Goal: Navigation & Orientation: Find specific page/section

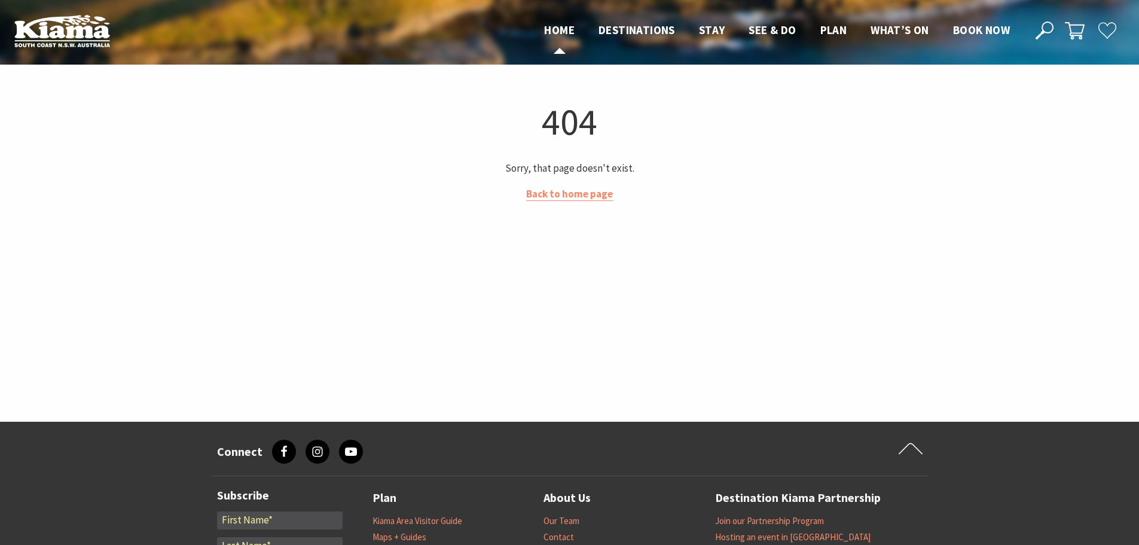
click at [558, 26] on span "Home" at bounding box center [559, 30] width 30 height 14
click at [69, 33] on img at bounding box center [62, 30] width 96 height 33
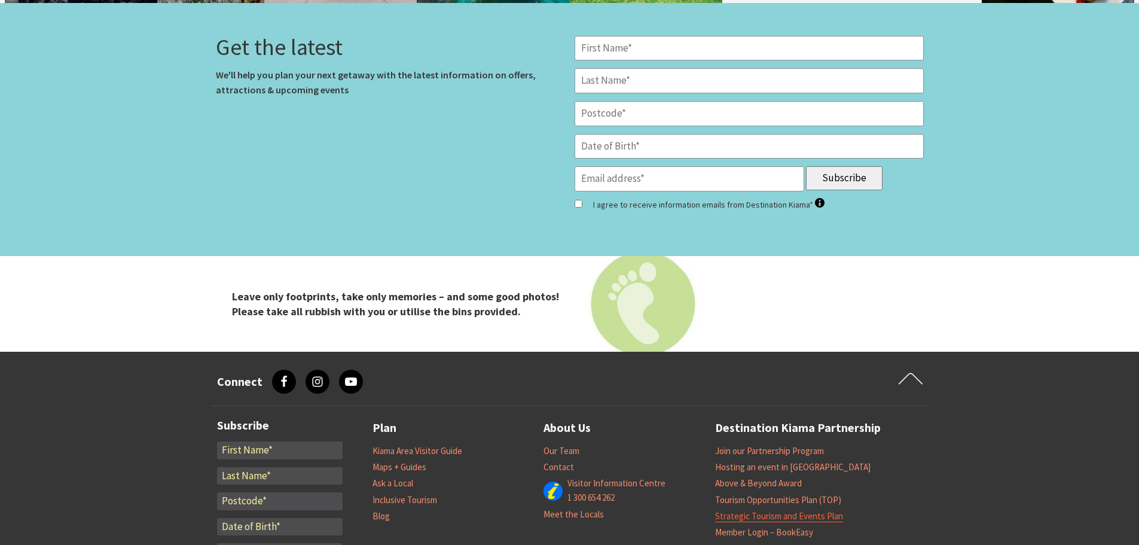
scroll to position [4960, 0]
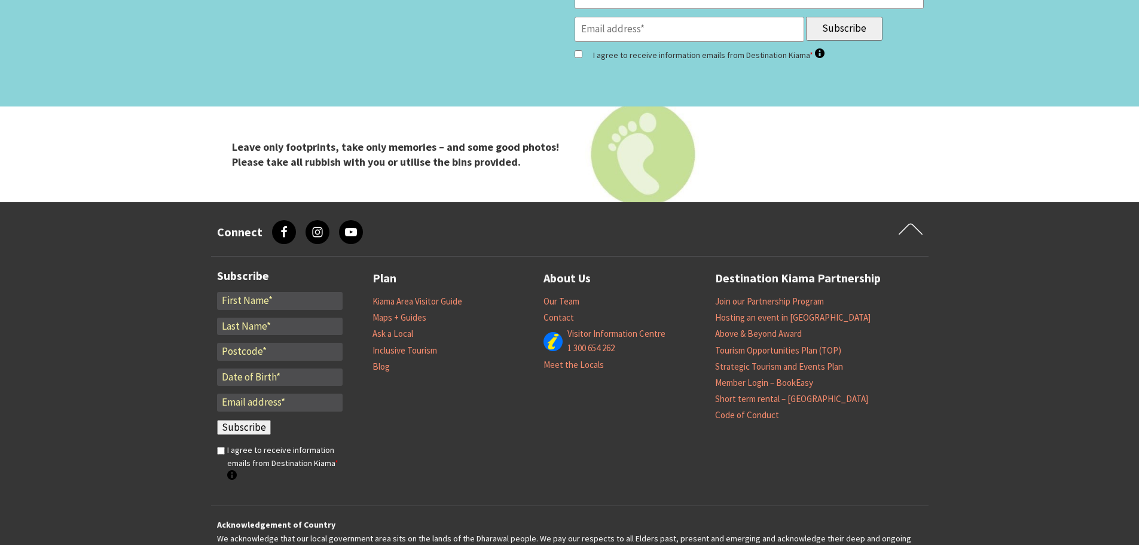
click at [1080, 351] on footer "Connect facebook, Facebook instagram, Instagram youtube, YouTube Scroll to firs…" at bounding box center [569, 412] width 1139 height 421
